Goal: Task Accomplishment & Management: Use online tool/utility

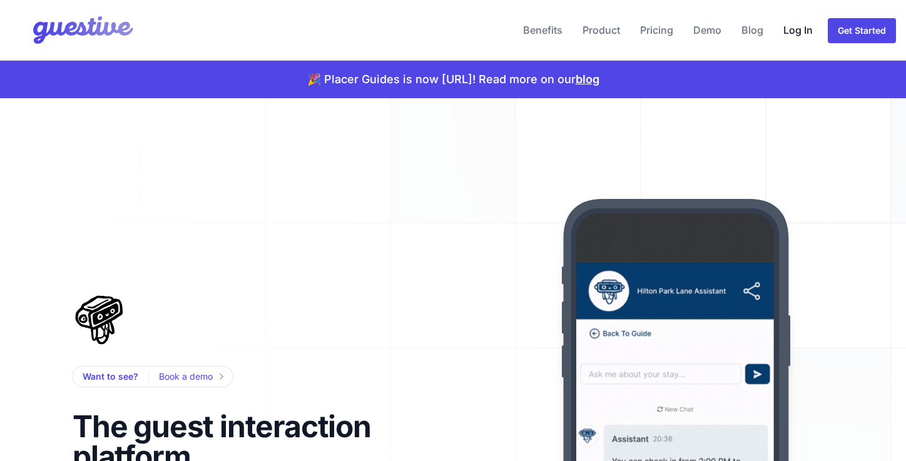
click at [796, 34] on link "Log In" at bounding box center [797, 30] width 39 height 30
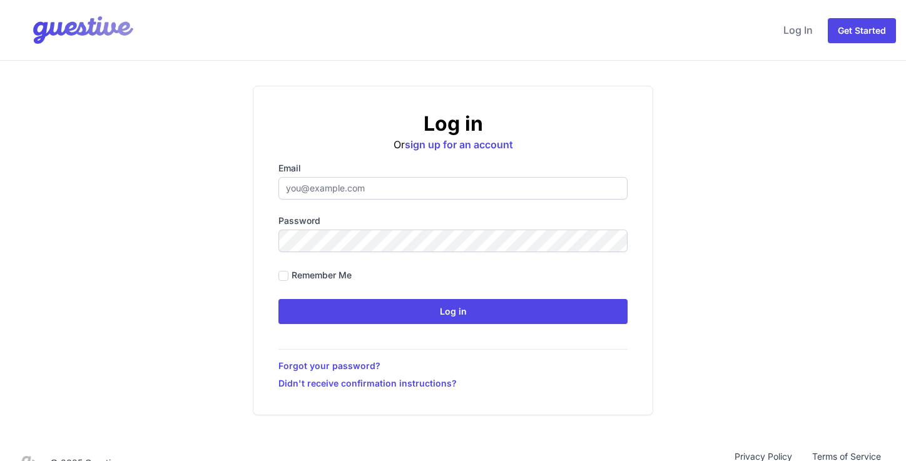
click at [362, 187] on input "Email" at bounding box center [452, 188] width 349 height 23
type input "gareth@placer-it.com"
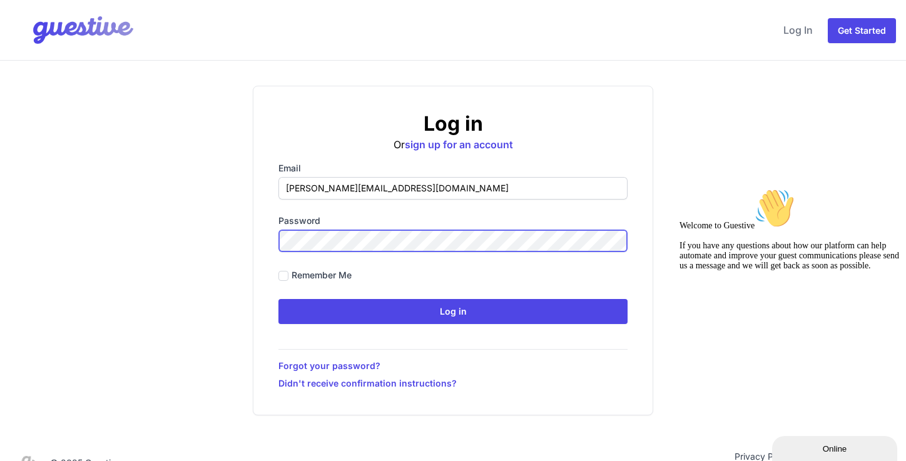
click at [278, 299] on input "Log in" at bounding box center [452, 311] width 349 height 25
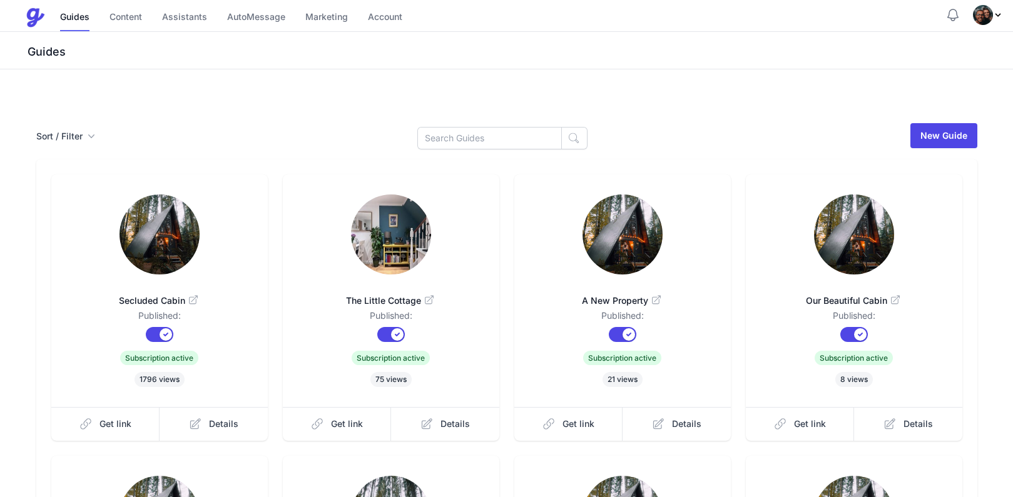
drag, startPoint x: 509, startPoint y: 86, endPoint x: 610, endPoint y: 77, distance: 101.1
click at [609, 77] on div "Signed in successfully." at bounding box center [506, 85] width 1013 height 33
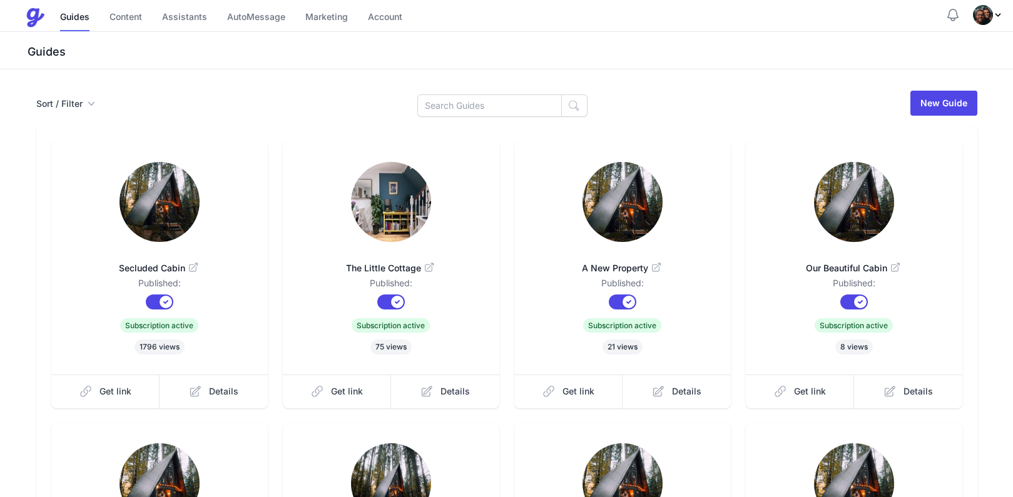
click at [610, 77] on div "Sort / Filter Sort Name Created Unsorted All Published Unpublished Archived New…" at bounding box center [506, 416] width 1013 height 694
click at [124, 25] on link "Content" at bounding box center [125, 17] width 33 height 27
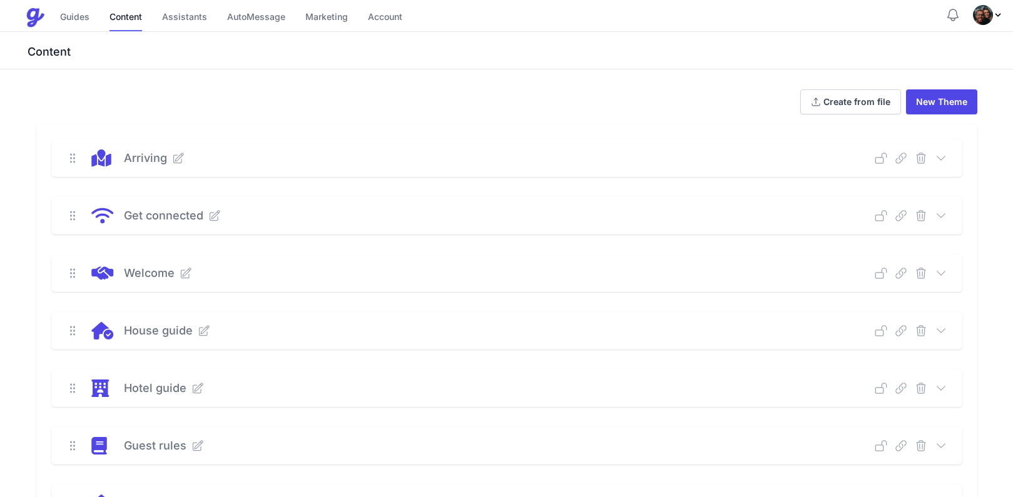
click at [905, 18] on img "Profile Menu" at bounding box center [983, 15] width 20 height 20
click at [905, 114] on link "Dashboard" at bounding box center [940, 117] width 124 height 24
drag, startPoint x: 409, startPoint y: 131, endPoint x: 1000, endPoint y: 18, distance: 601.8
click at [848, 97] on link "Create from file" at bounding box center [850, 101] width 101 height 25
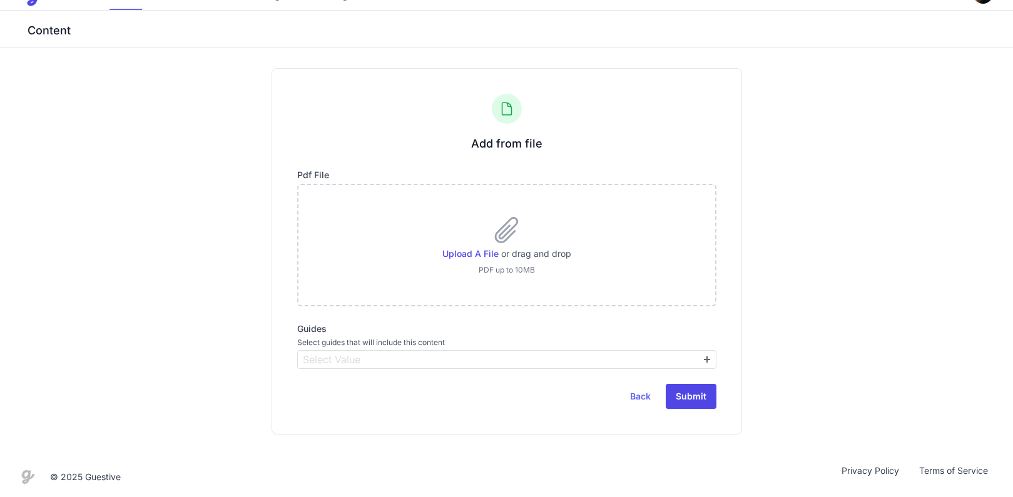
scroll to position [24, 0]
click at [506, 362] on span "Select Value" at bounding box center [501, 357] width 403 height 15
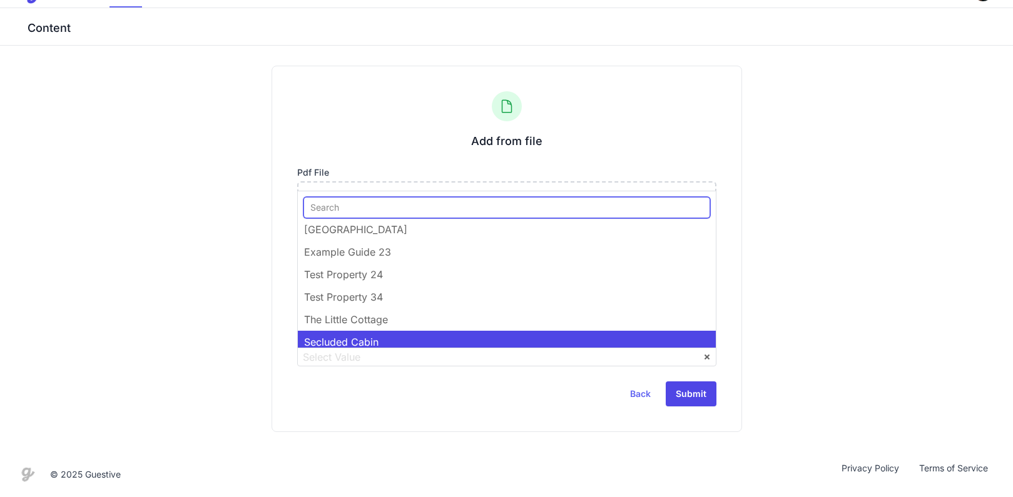
scroll to position [235, 0]
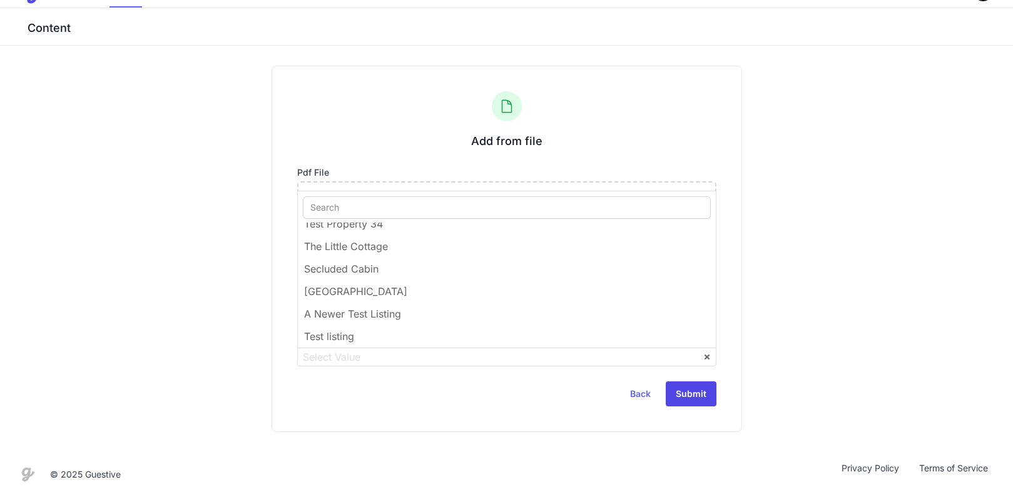
click at [208, 265] on div "Add from file Pdf file Upload a file or drag and drop PDF up to 10MB Guides Sel…" at bounding box center [506, 249] width 1013 height 407
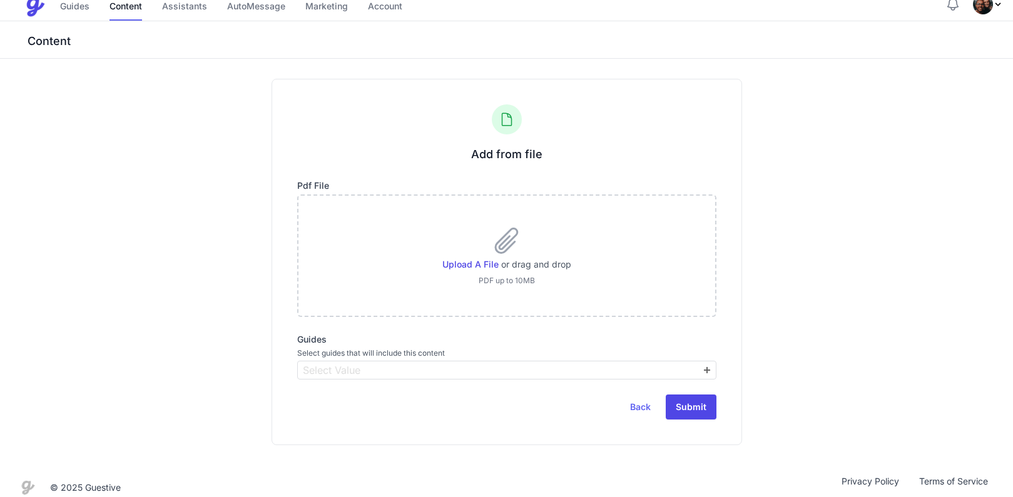
scroll to position [0, 0]
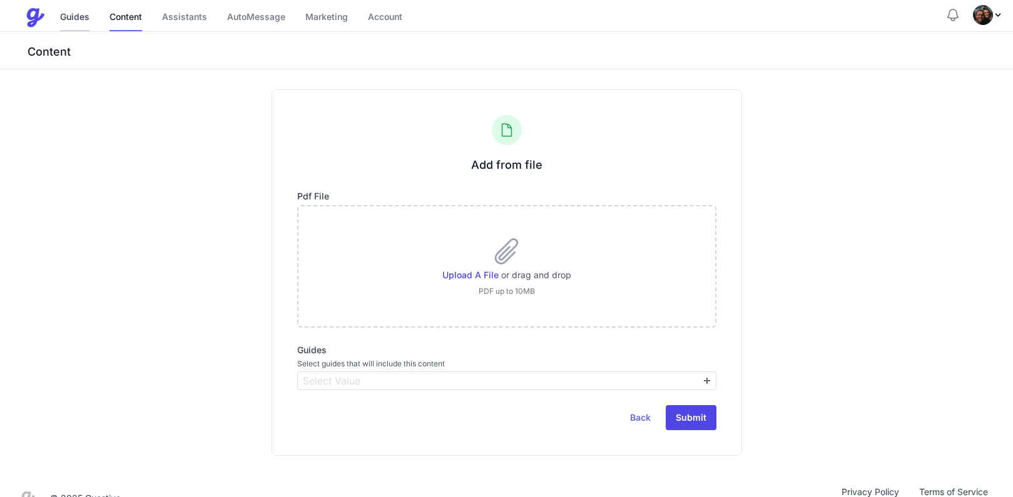
click at [78, 28] on link "Guides" at bounding box center [74, 17] width 29 height 27
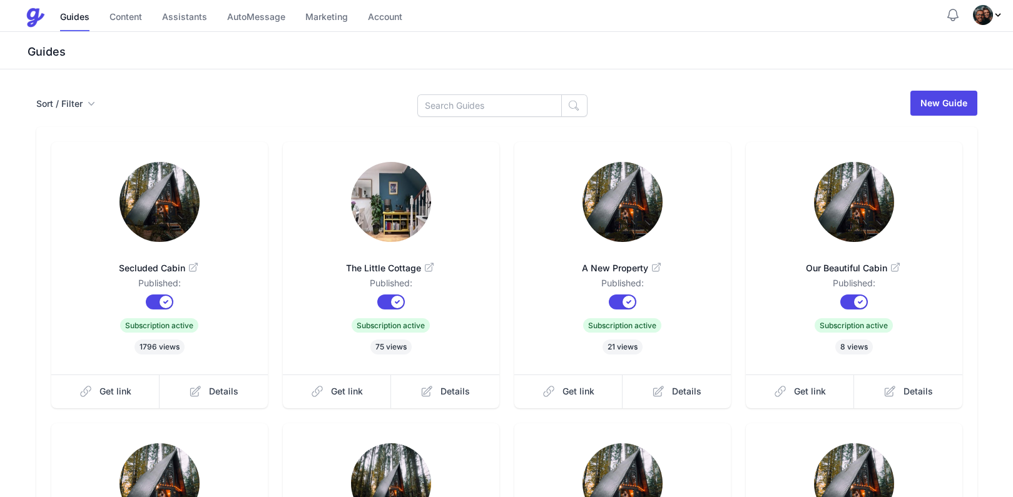
click at [905, 16] on img "Profile Menu" at bounding box center [983, 15] width 20 height 20
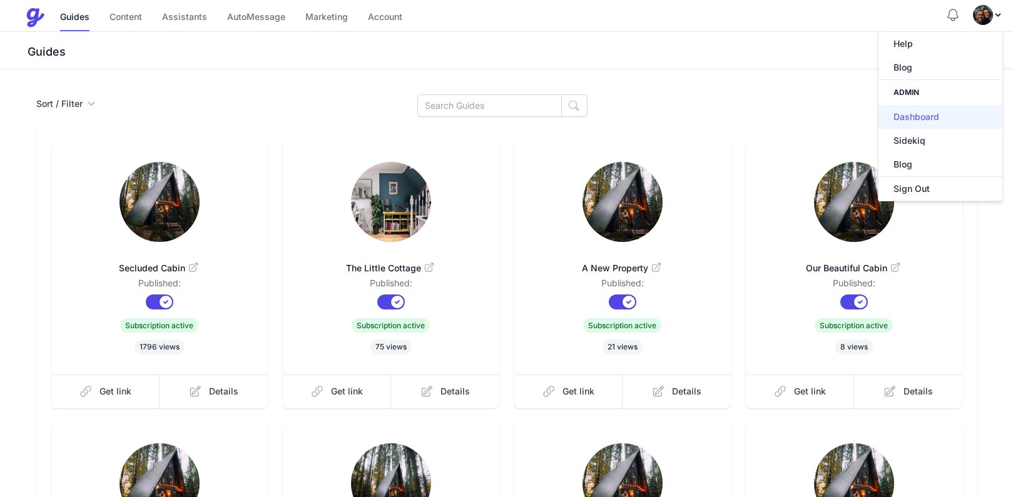
click at [905, 106] on link "Dashboard" at bounding box center [940, 117] width 124 height 24
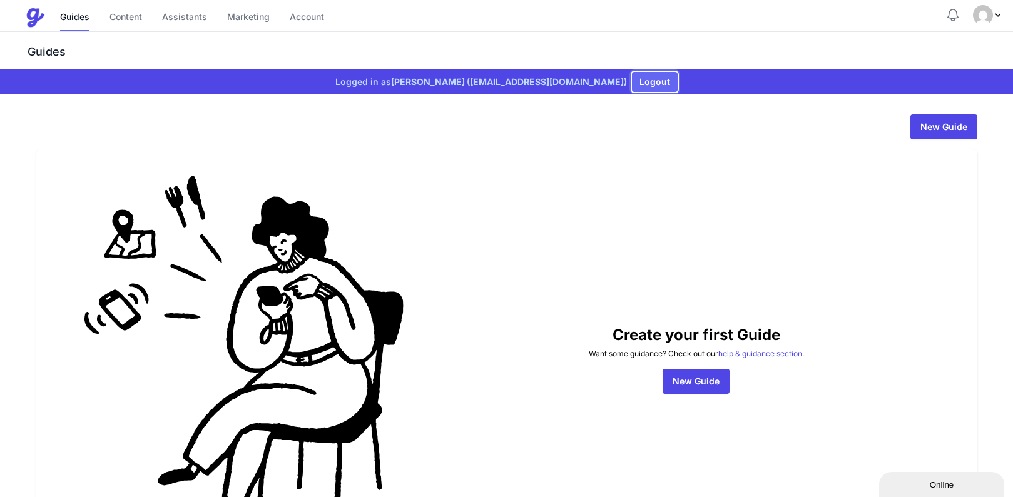
click at [635, 85] on button "Logout" at bounding box center [655, 82] width 46 height 20
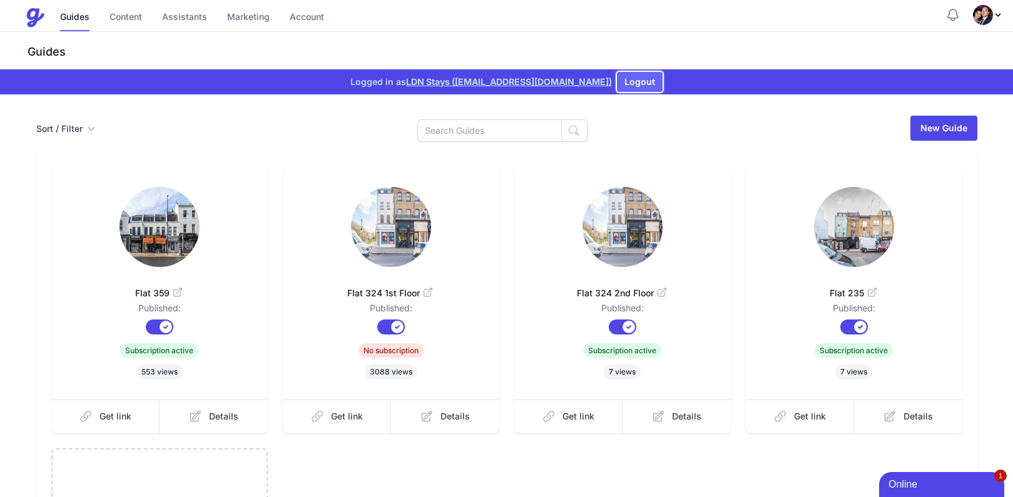
click at [617, 75] on button "Logout" at bounding box center [640, 82] width 46 height 20
click at [617, 86] on button "Logout" at bounding box center [640, 82] width 46 height 20
